Goal: Transaction & Acquisition: Purchase product/service

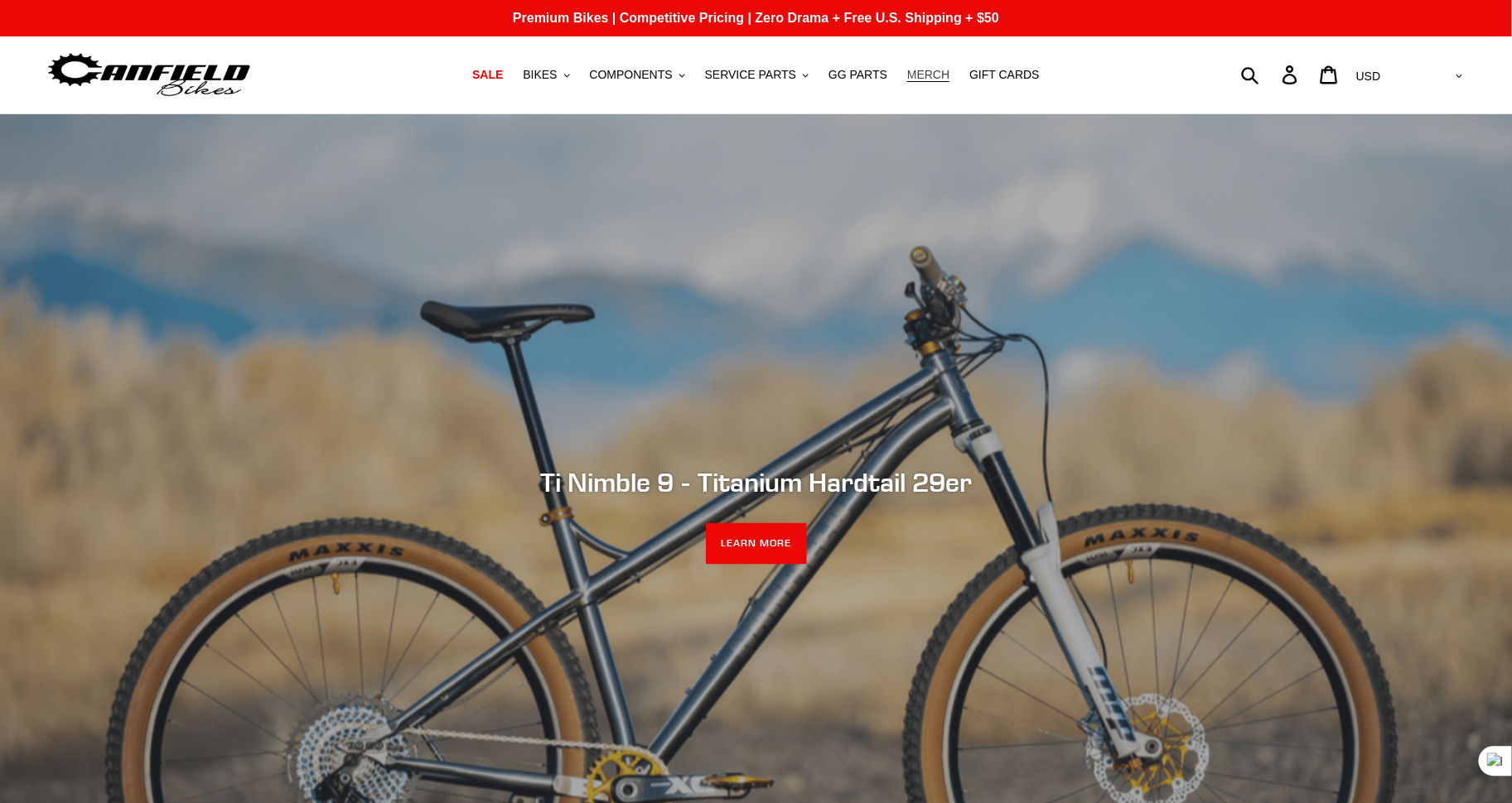
click at [926, 74] on span "MERCH" at bounding box center [928, 74] width 43 height 14
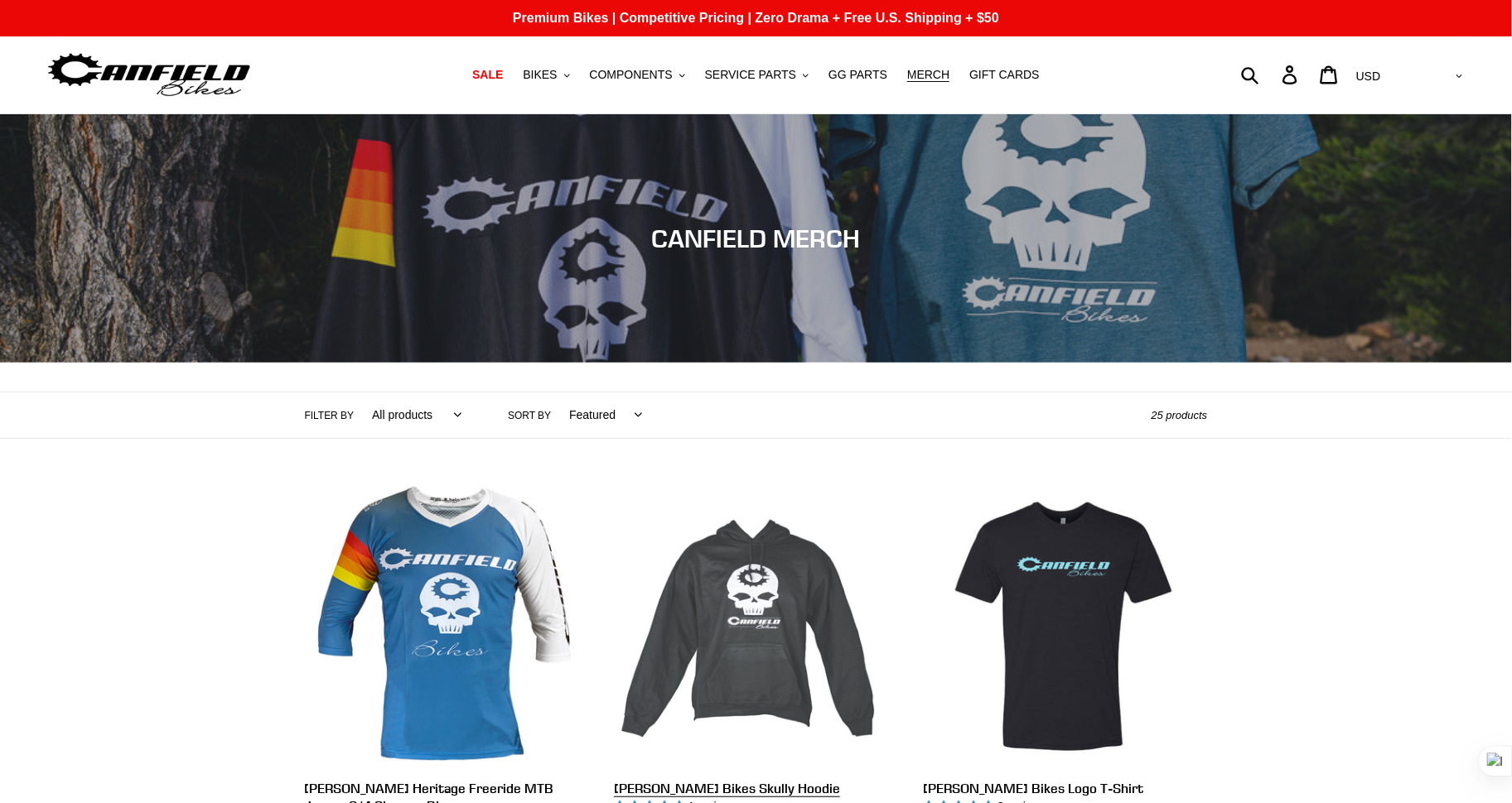
click at [733, 659] on link "[PERSON_NAME] Bikes Skully Hoodie" at bounding box center [756, 659] width 284 height 348
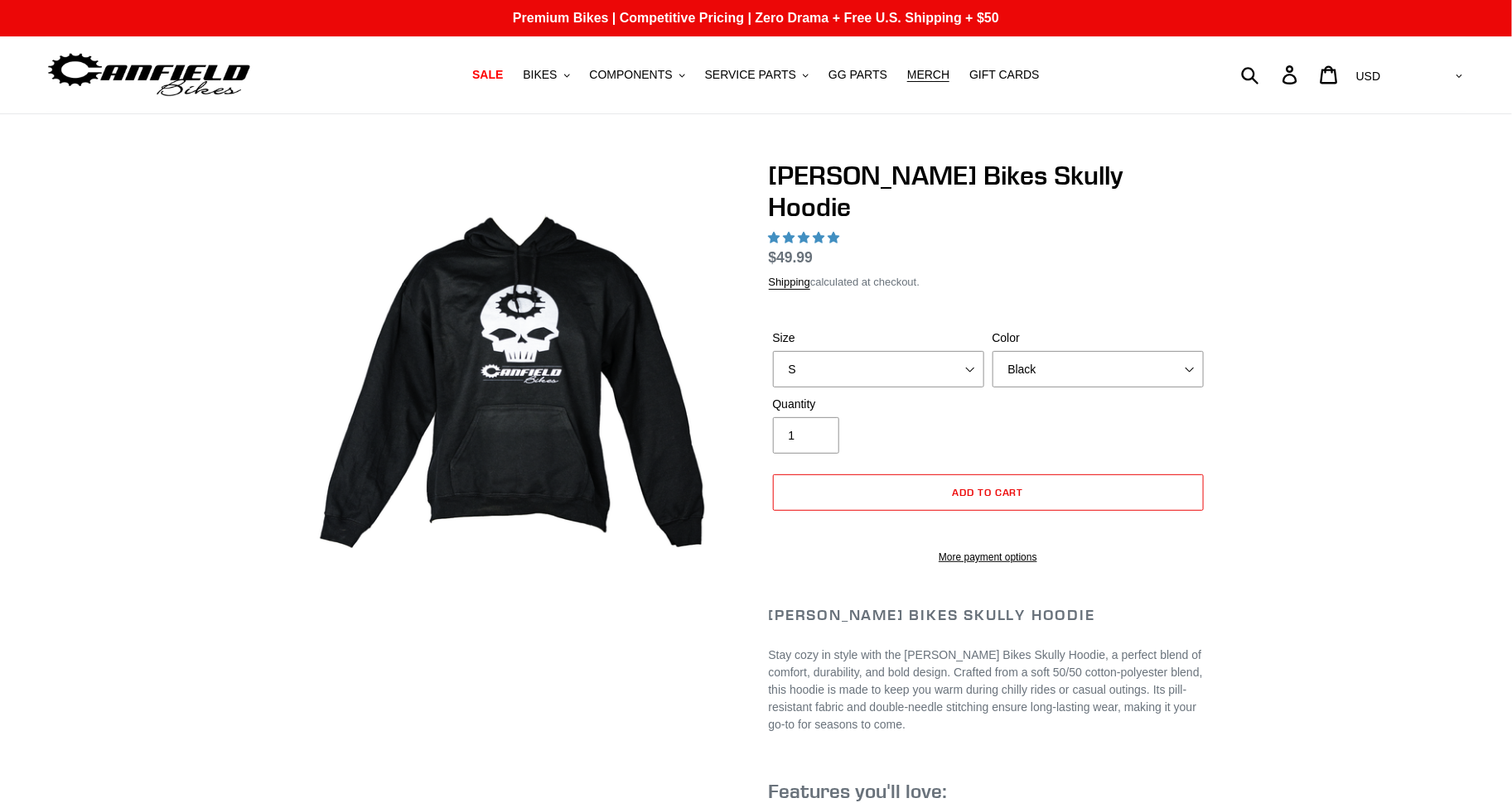
select select "highest-rating"
